Goal: Information Seeking & Learning: Find specific page/section

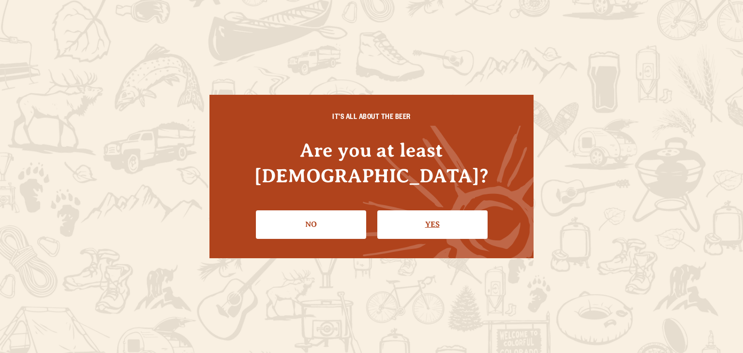
click at [406, 212] on link "Yes" at bounding box center [433, 225] width 110 height 28
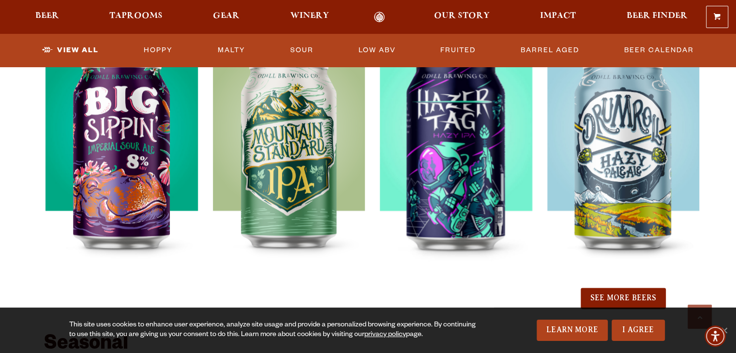
scroll to position [1162, 0]
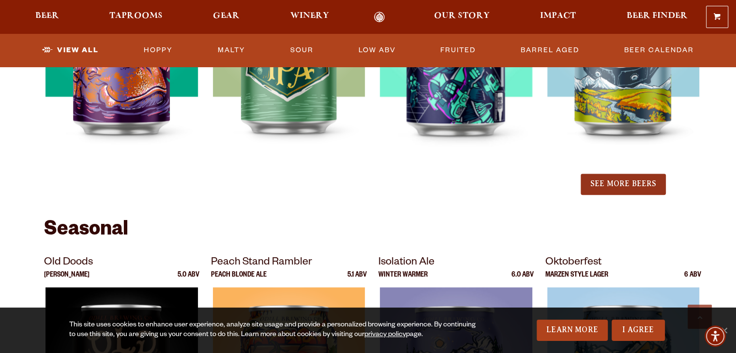
click at [642, 186] on button "See More Beers" at bounding box center [623, 184] width 85 height 21
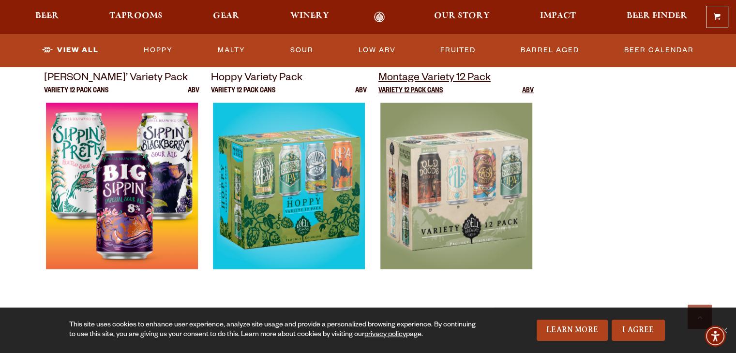
scroll to position [2081, 0]
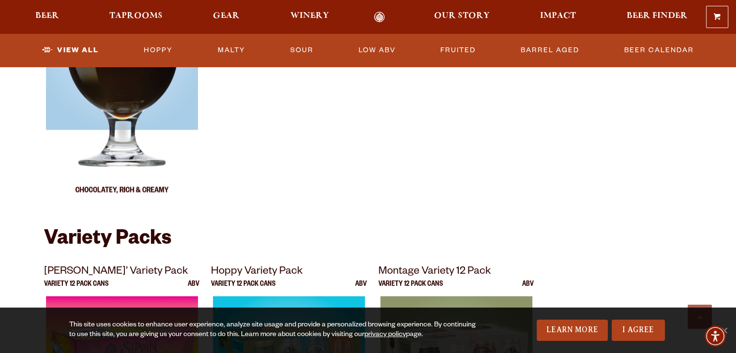
click at [127, 146] on img at bounding box center [121, 85] width 152 height 242
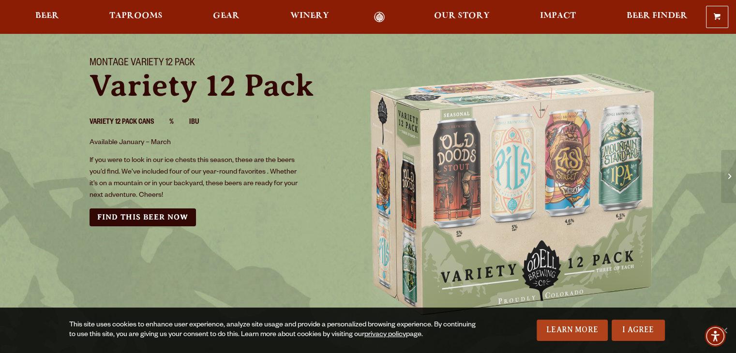
scroll to position [145, 0]
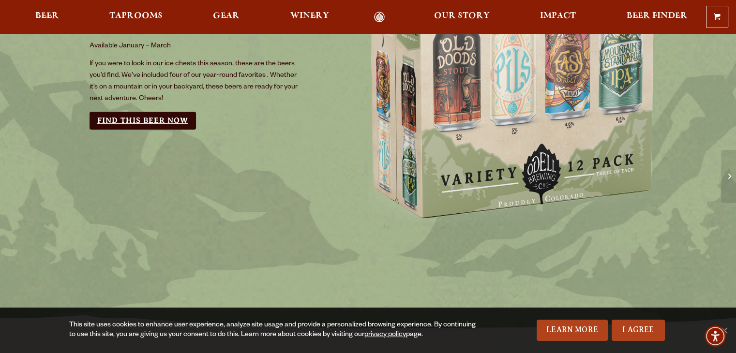
click at [130, 120] on link "Find this Beer Now" at bounding box center [143, 121] width 106 height 18
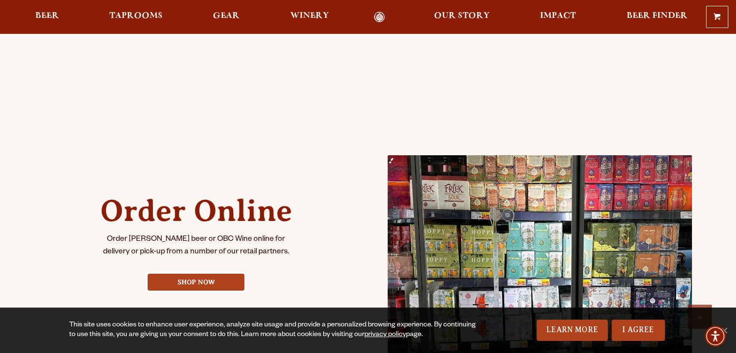
scroll to position [387, 0]
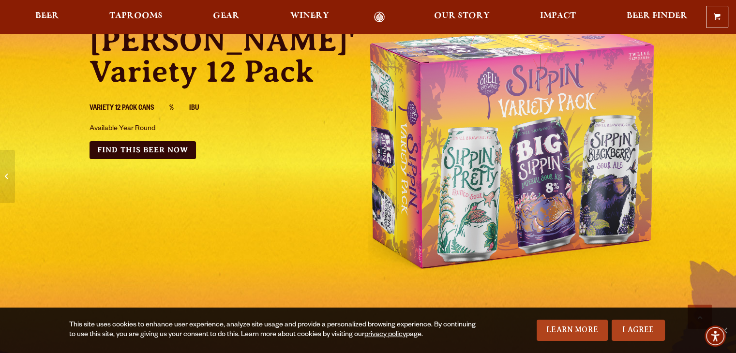
scroll to position [242, 0]
